Goal: Task Accomplishment & Management: Manage account settings

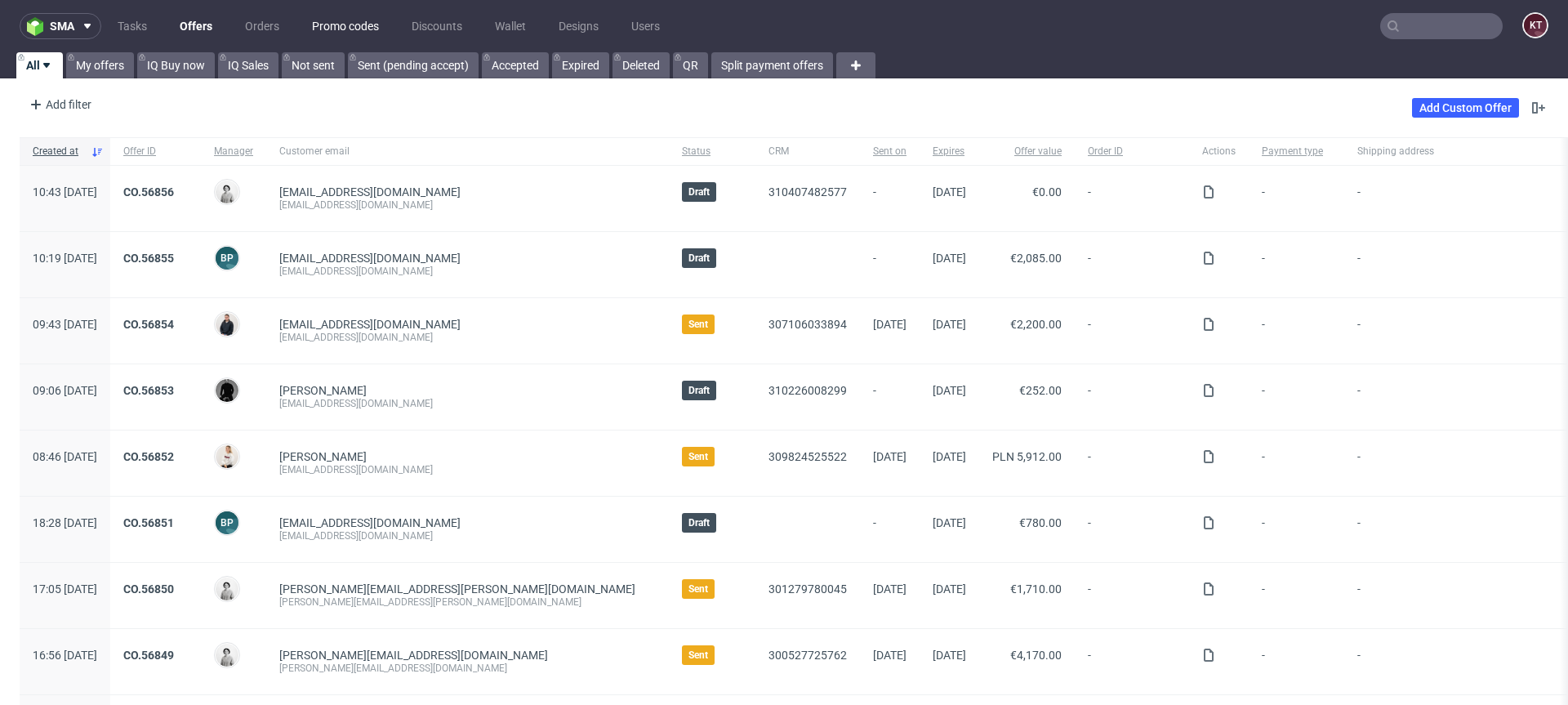
click at [341, 31] on link "Promo codes" at bounding box center [345, 26] width 86 height 26
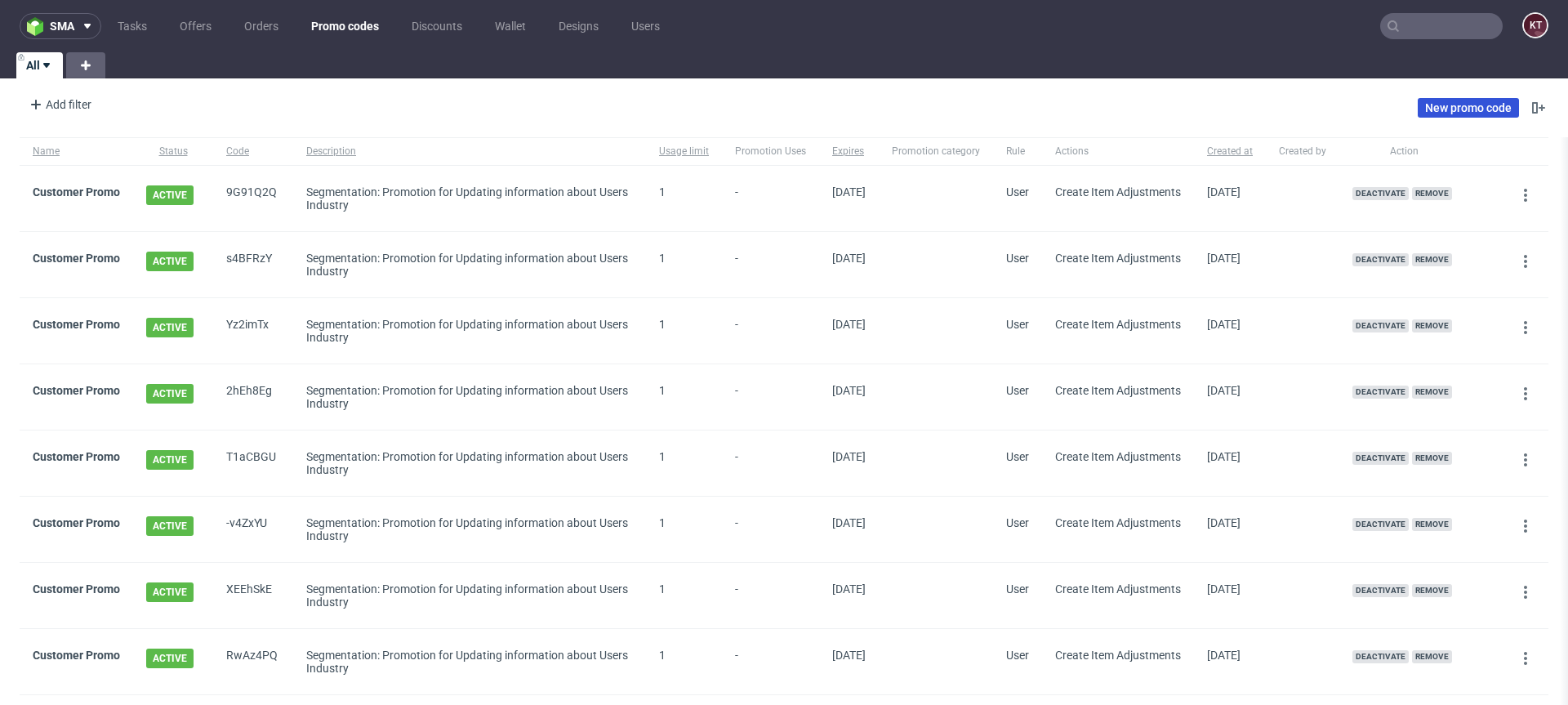
click at [1461, 107] on link "New promo code" at bounding box center [1468, 107] width 101 height 19
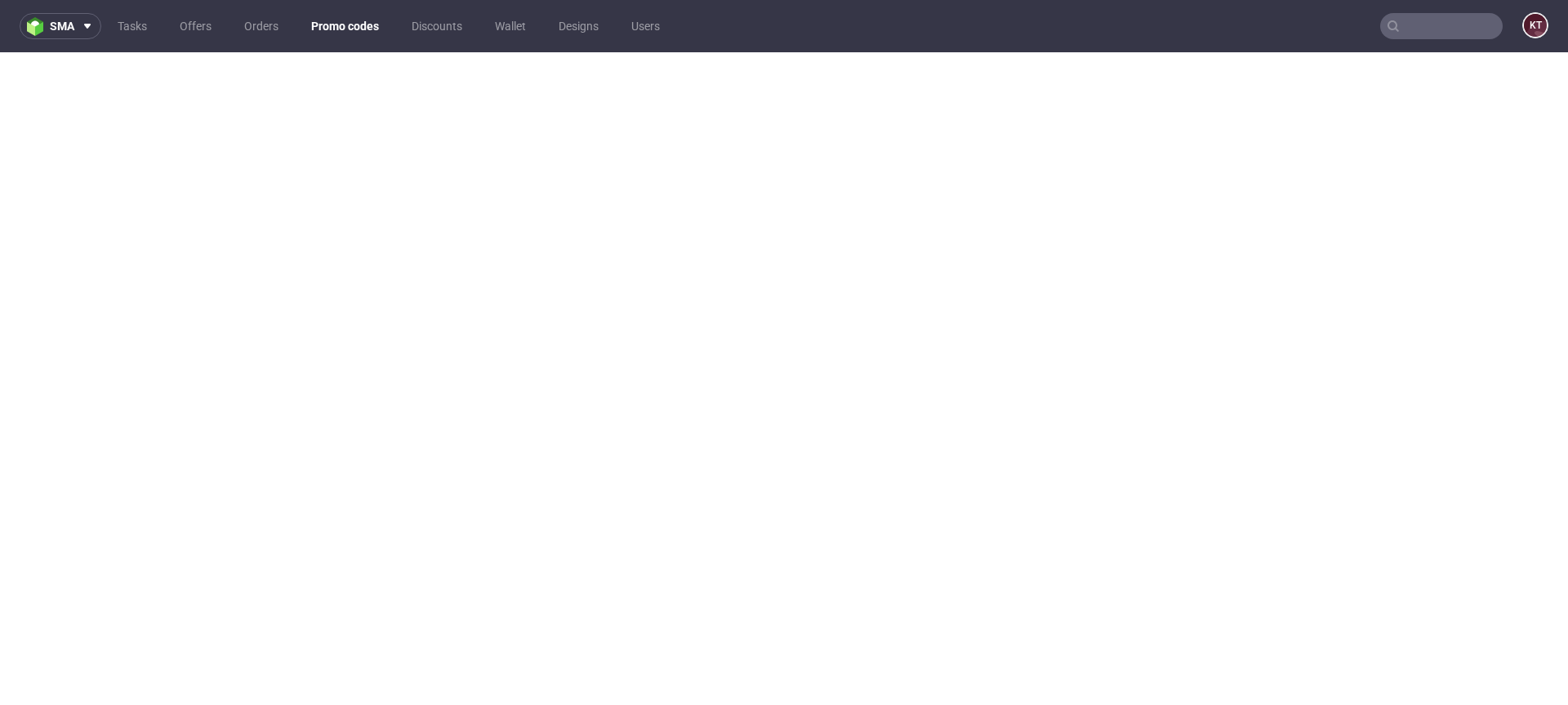
scroll to position [4, 0]
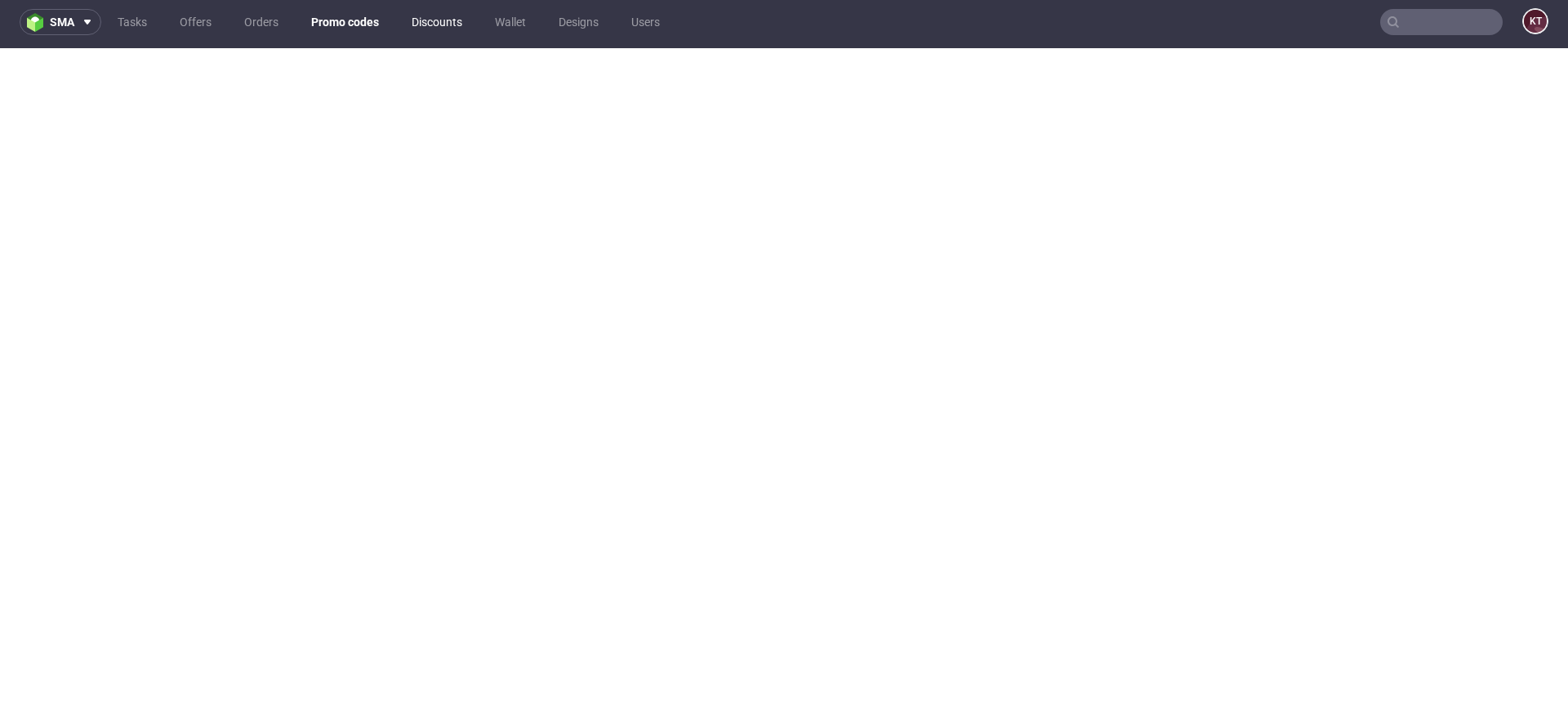
click at [432, 24] on link "Discounts" at bounding box center [437, 22] width 70 height 26
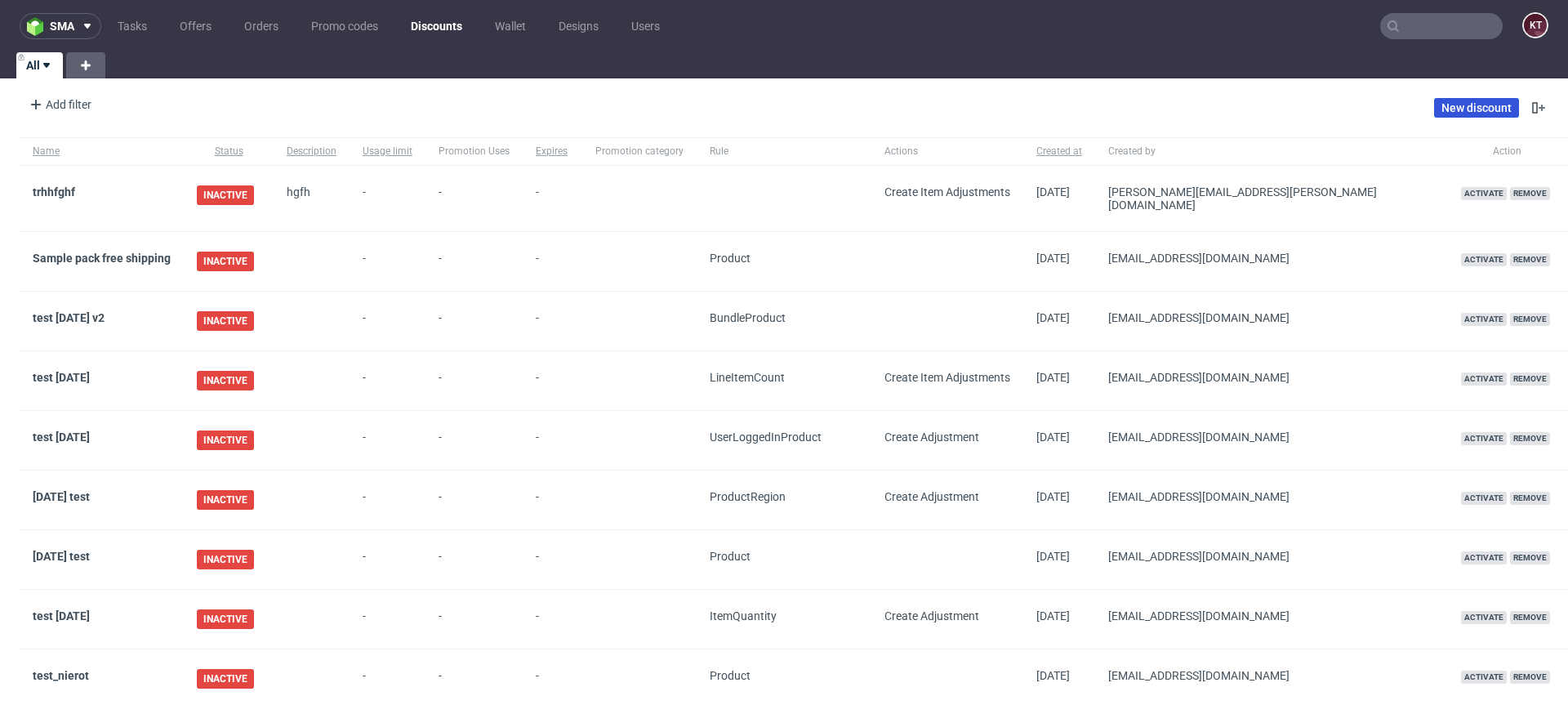
click at [1460, 110] on link "New discount" at bounding box center [1477, 107] width 85 height 19
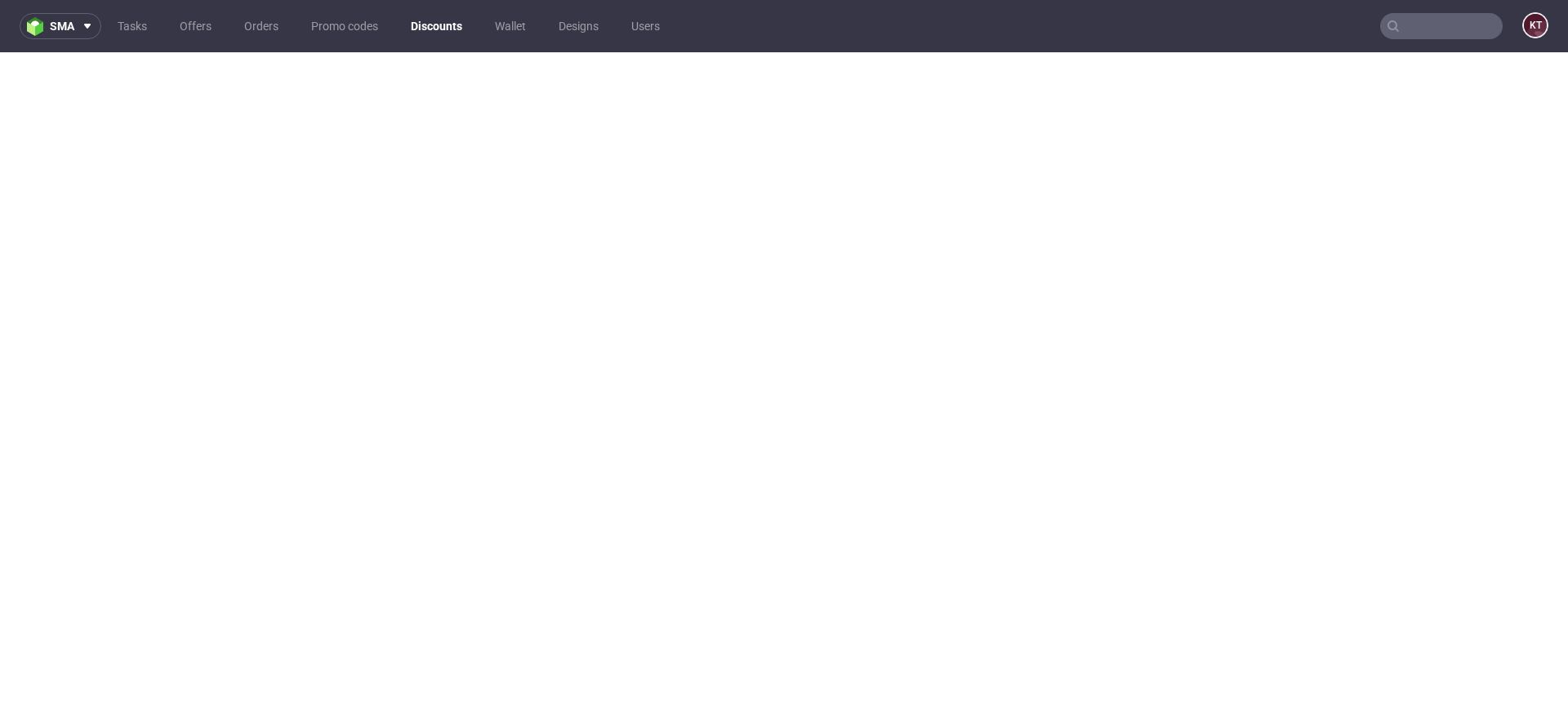
scroll to position [4, 0]
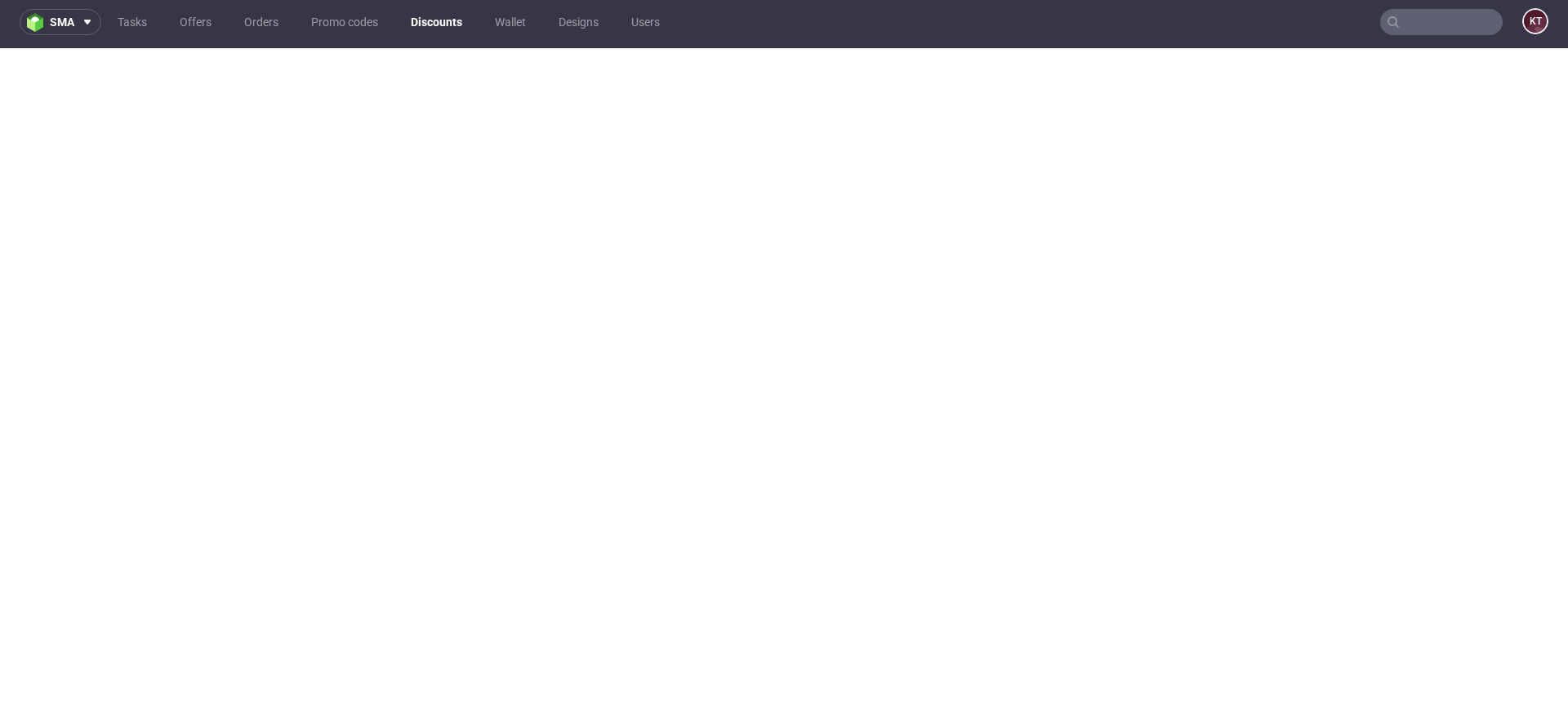
click at [435, 19] on link "Discounts" at bounding box center [436, 22] width 71 height 26
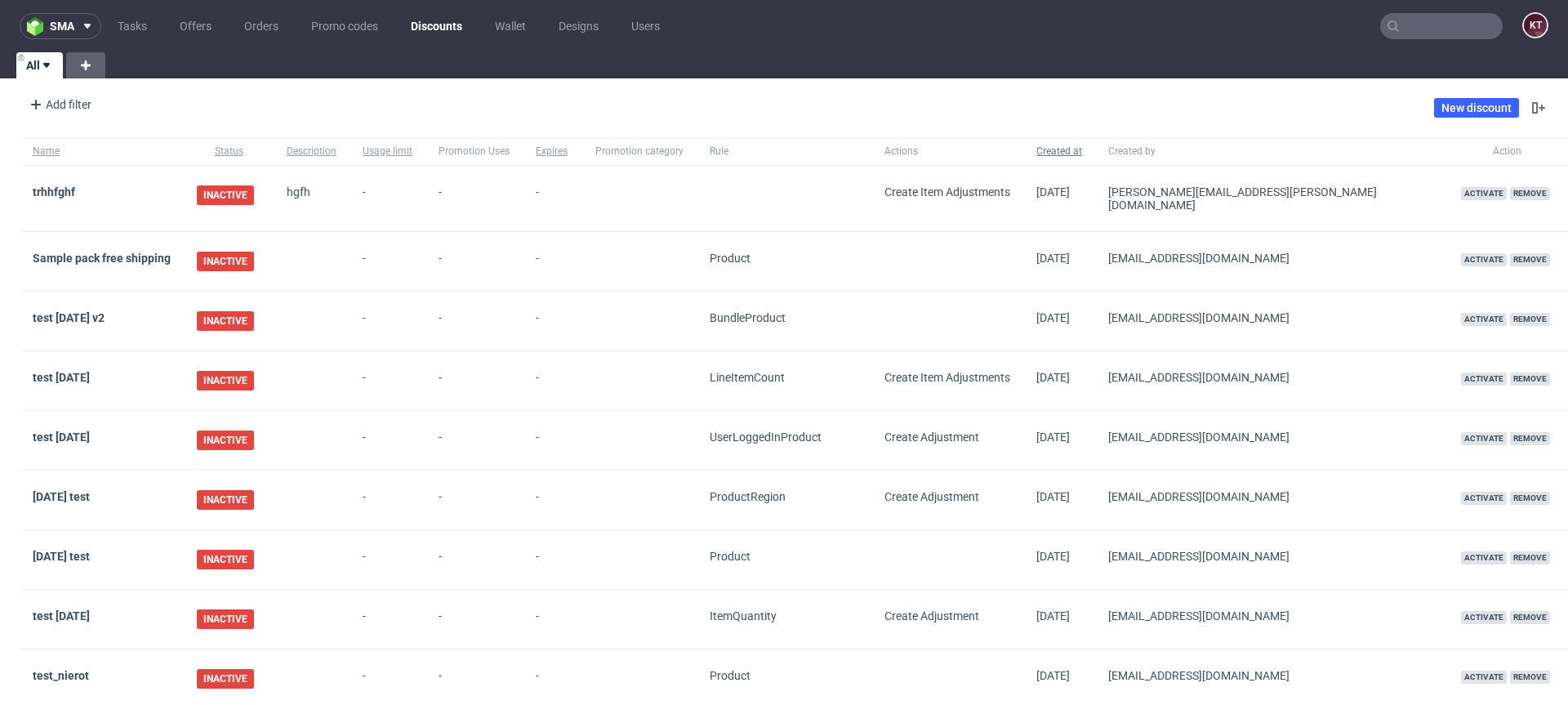
click at [1065, 145] on span "Created at" at bounding box center [1058, 151] width 45 height 14
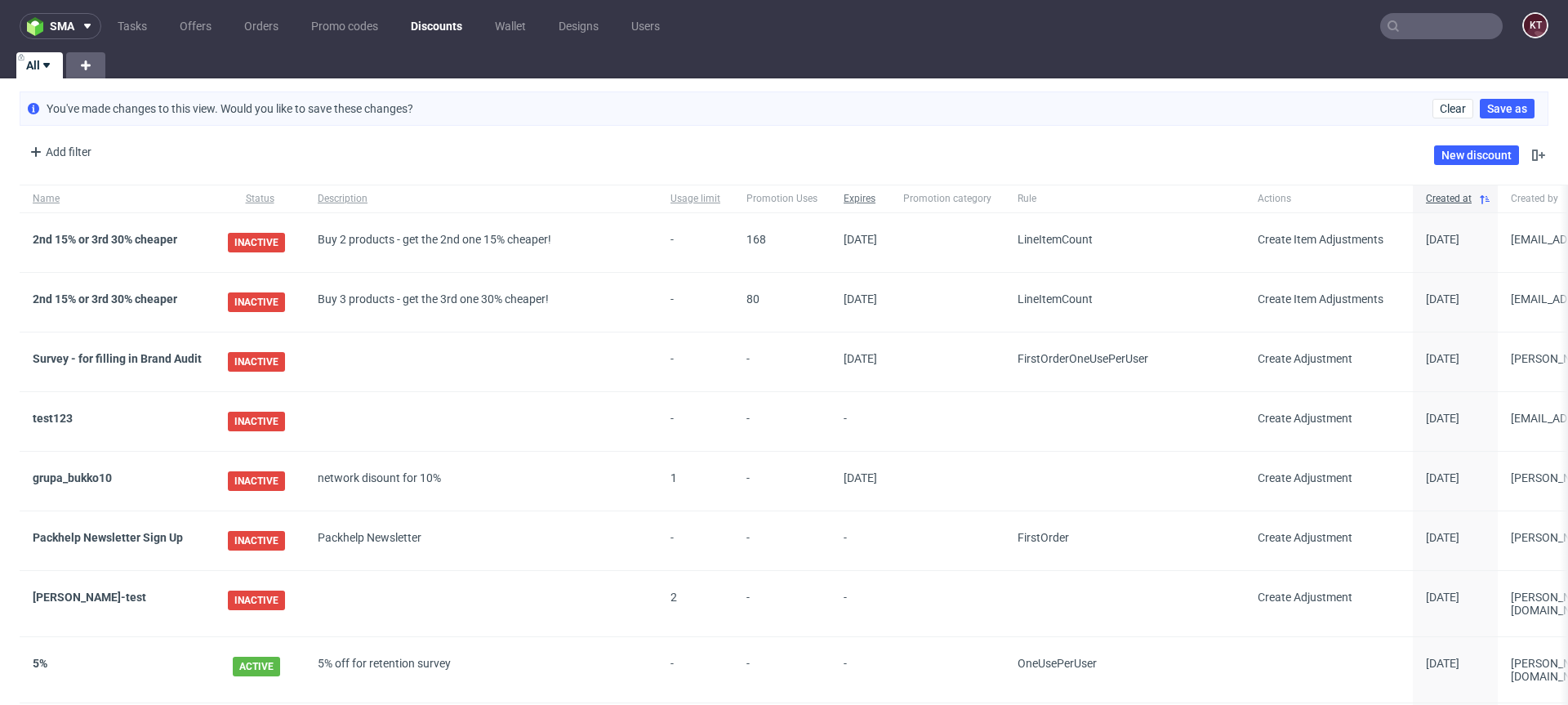
click at [847, 199] on span "Expires" at bounding box center [860, 198] width 33 height 14
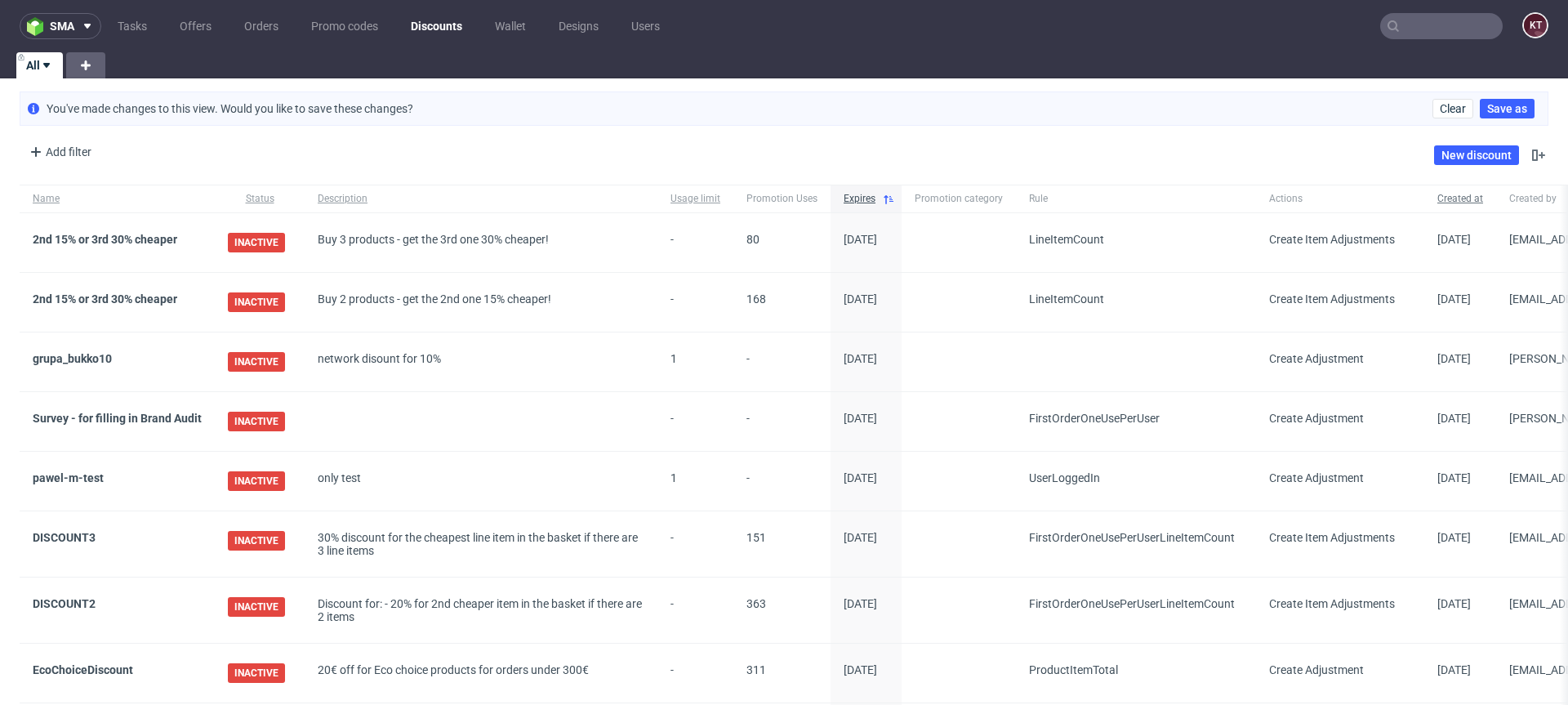
click at [1466, 197] on span "Created at" at bounding box center [1460, 198] width 45 height 14
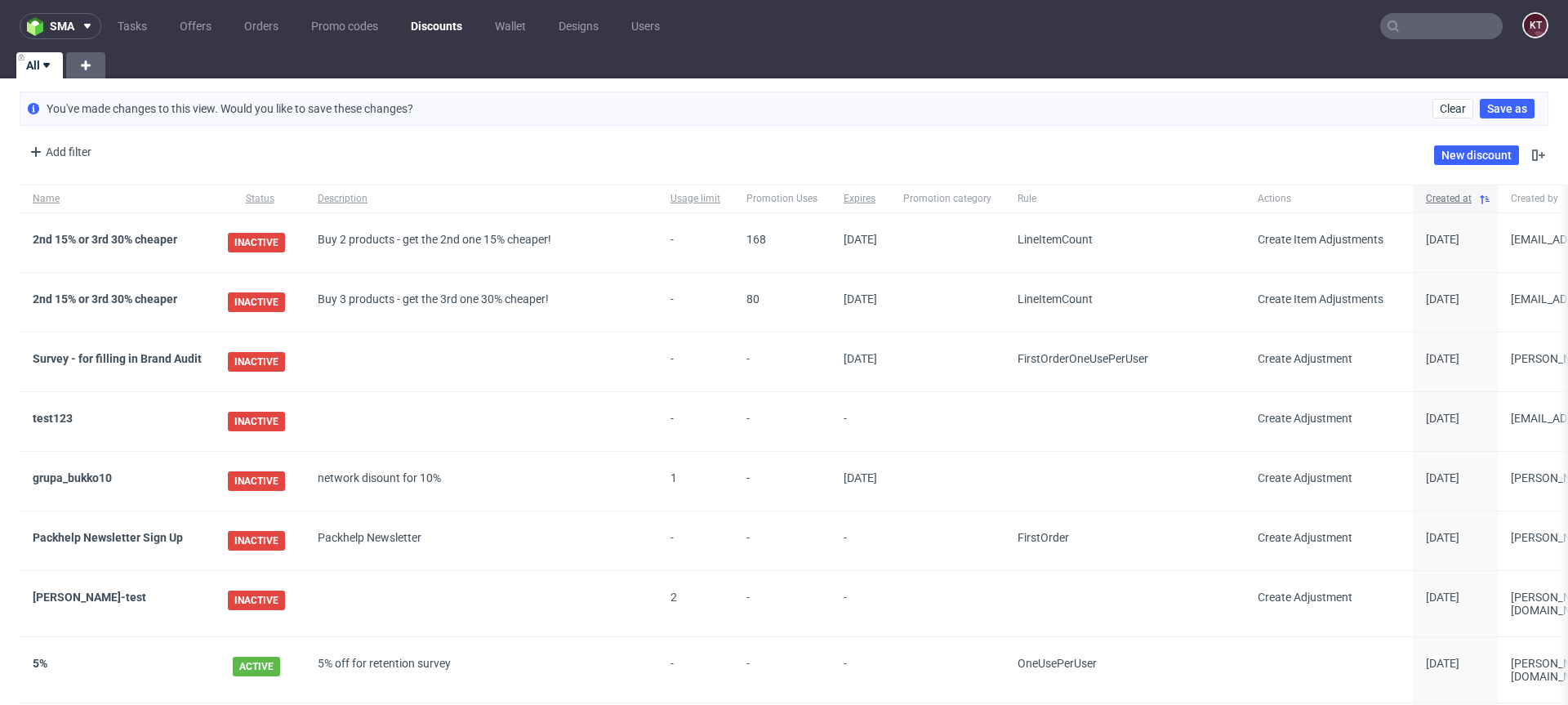
click at [1464, 201] on span "Created at" at bounding box center [1448, 198] width 45 height 14
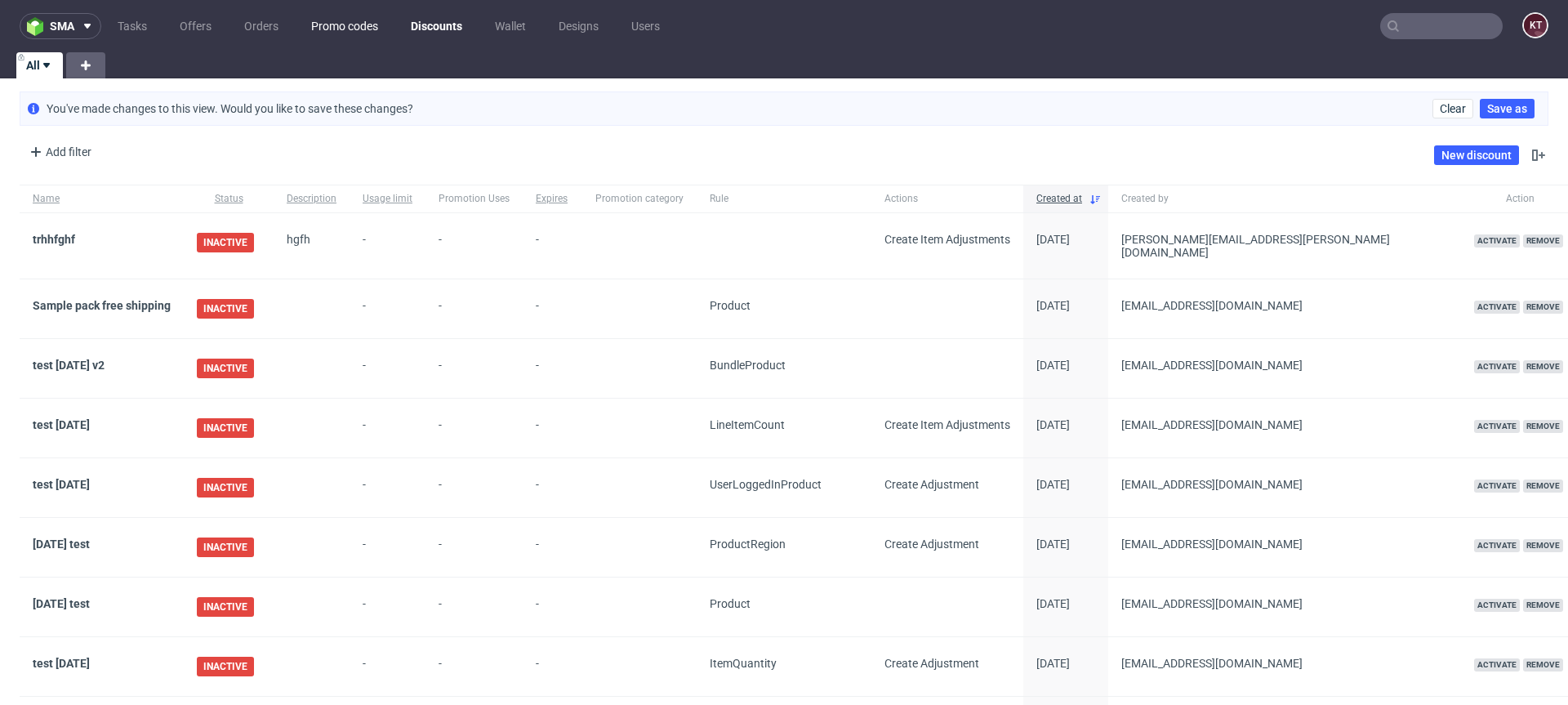
click at [349, 26] on link "Promo codes" at bounding box center [344, 26] width 86 height 26
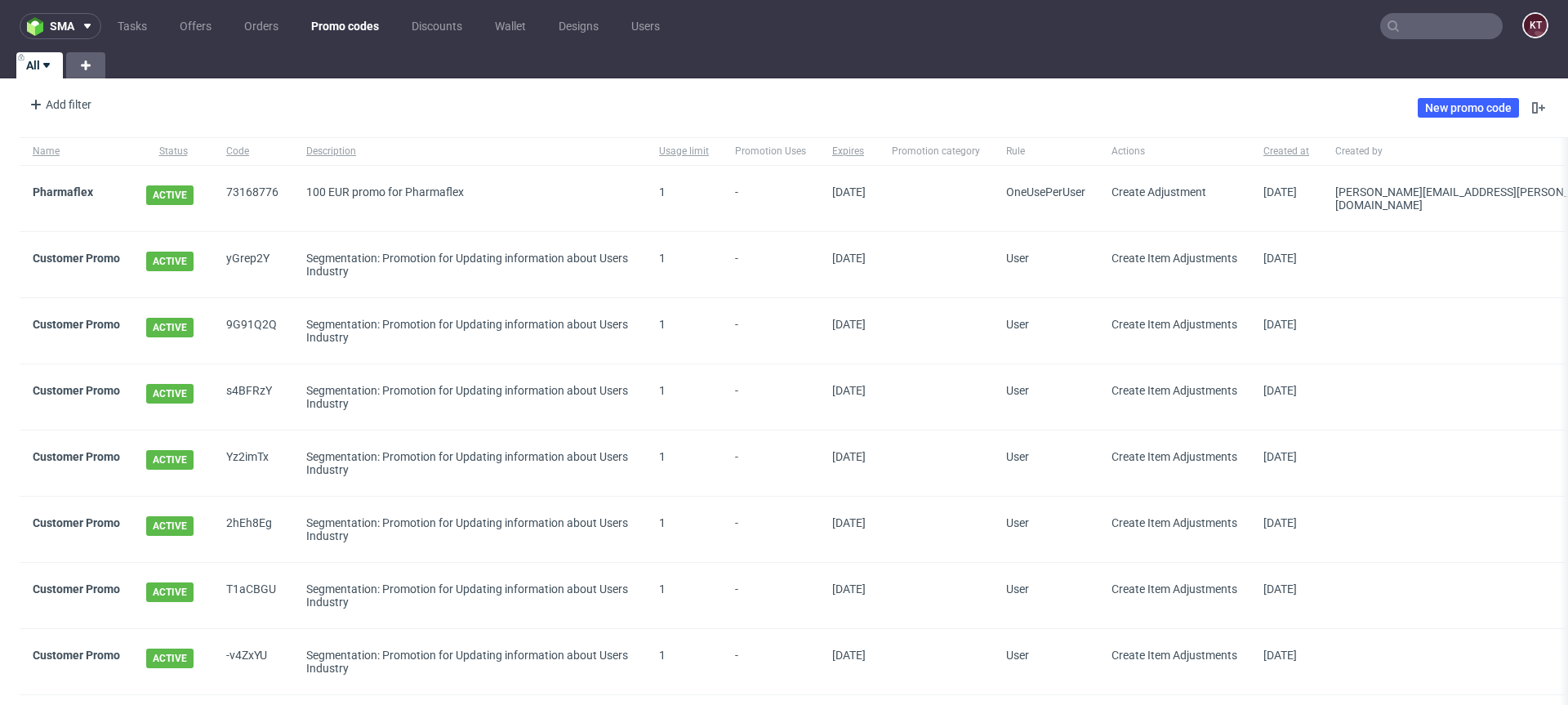
click at [246, 189] on span "73168776" at bounding box center [253, 198] width 54 height 26
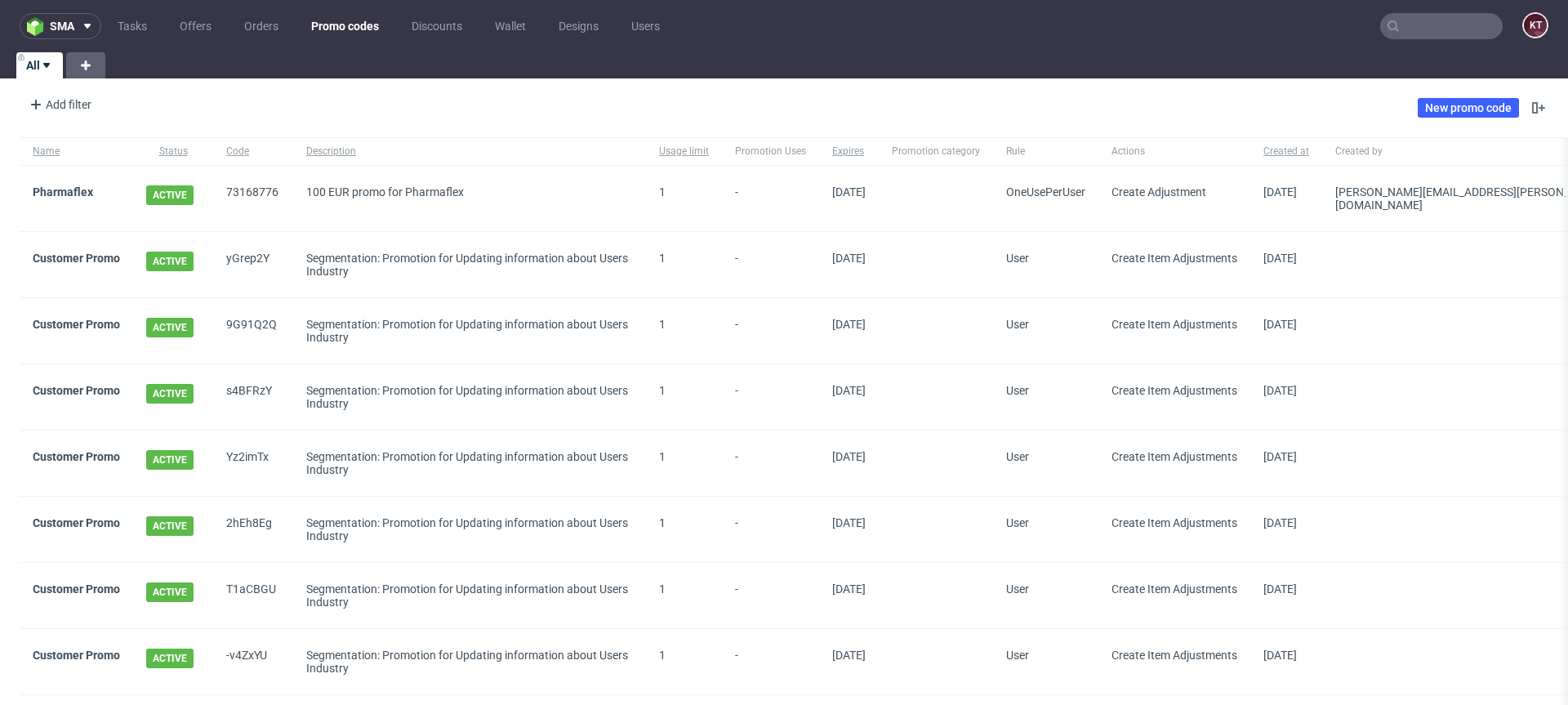
click at [171, 196] on span "ACTIVE" at bounding box center [170, 195] width 47 height 19
click at [70, 188] on link "Pharmaflex" at bounding box center [62, 192] width 60 height 13
